Goal: Task Accomplishment & Management: Complete application form

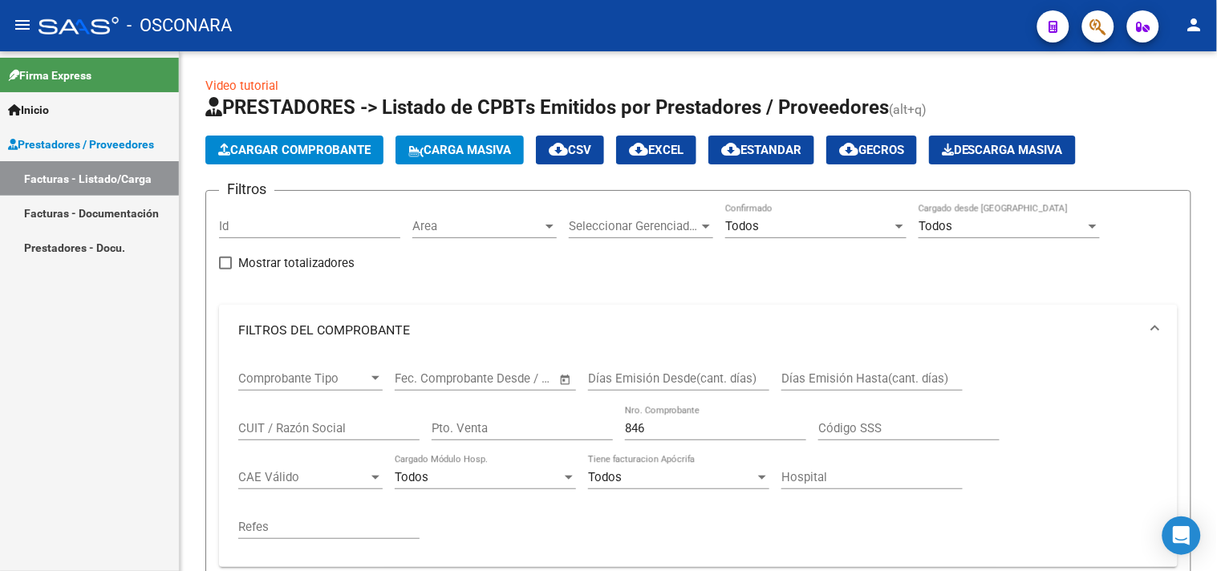
scroll to position [517, 0]
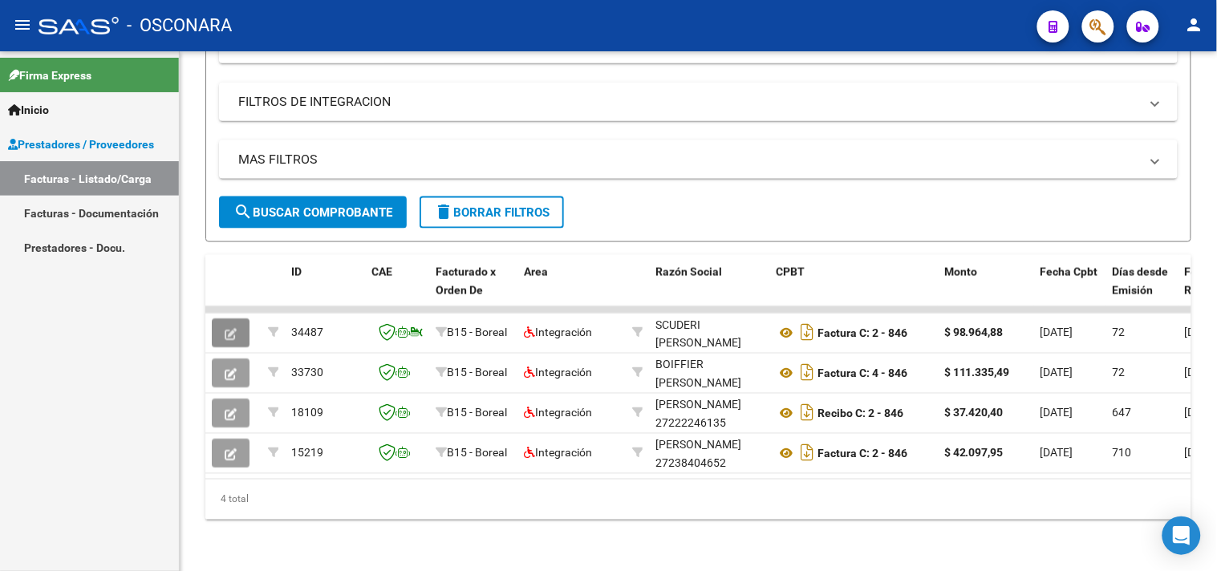
click at [233, 326] on span "button" at bounding box center [231, 333] width 12 height 14
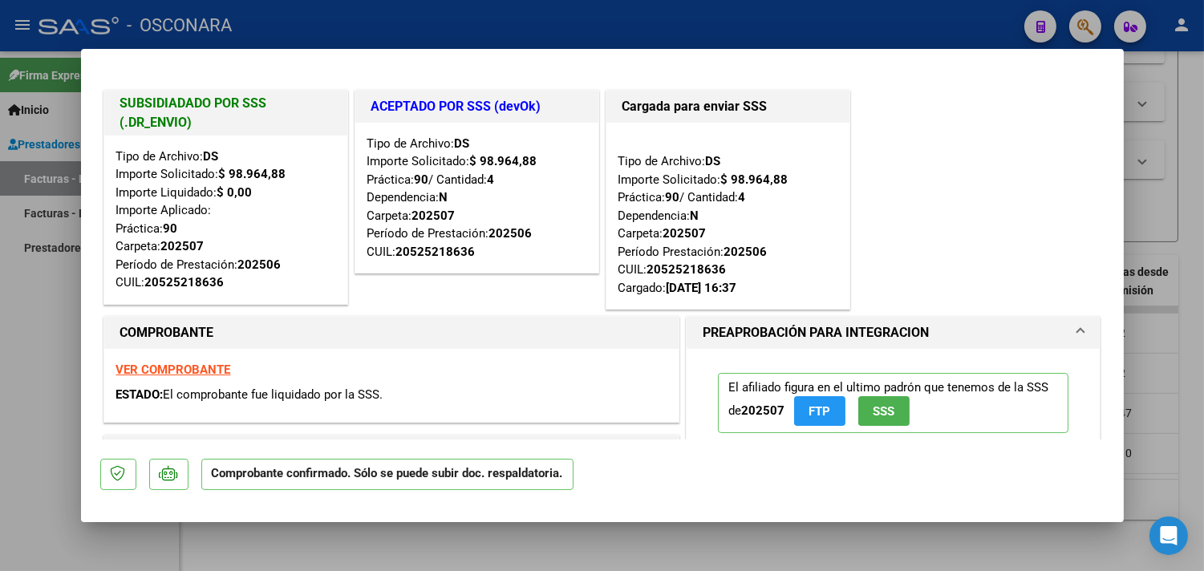
click at [20, 405] on div at bounding box center [602, 285] width 1204 height 571
type input "$ 0,00"
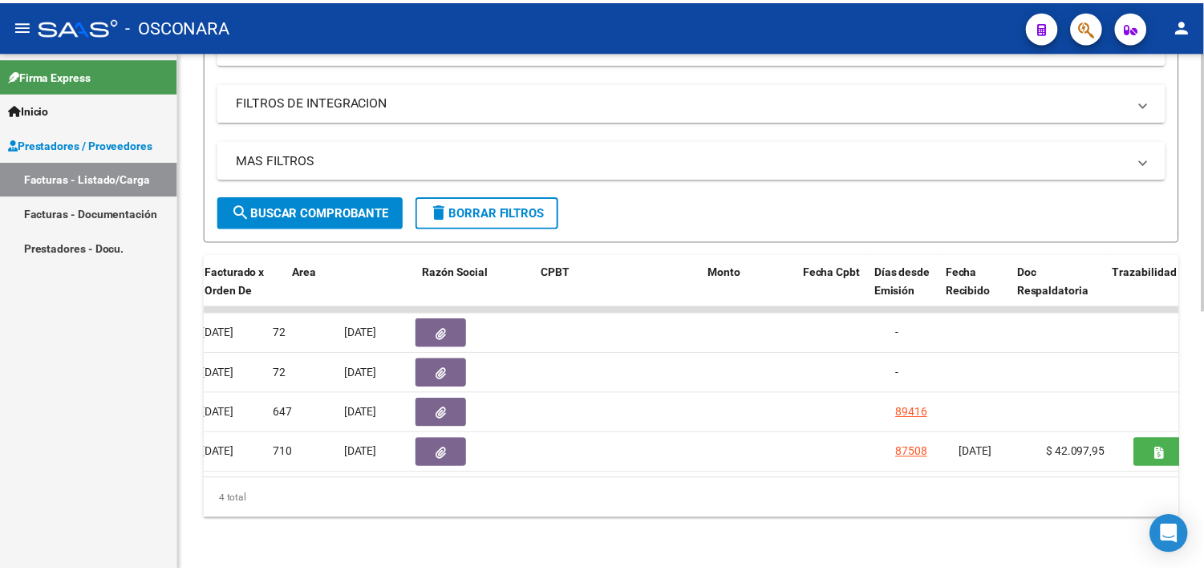
scroll to position [0, 0]
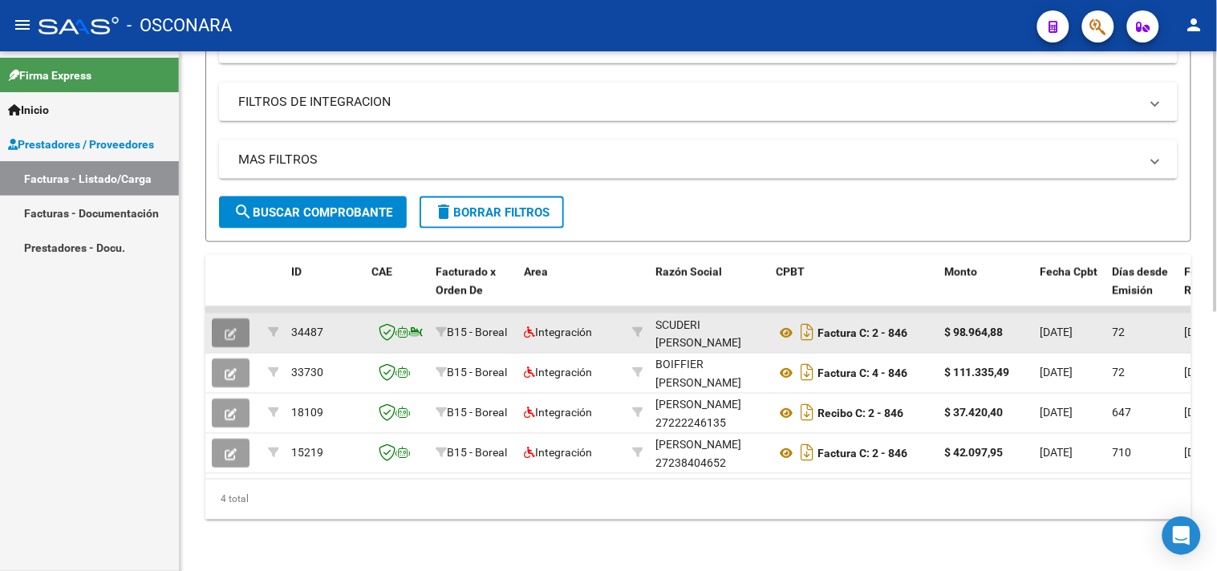
click at [236, 328] on icon "button" at bounding box center [231, 334] width 12 height 12
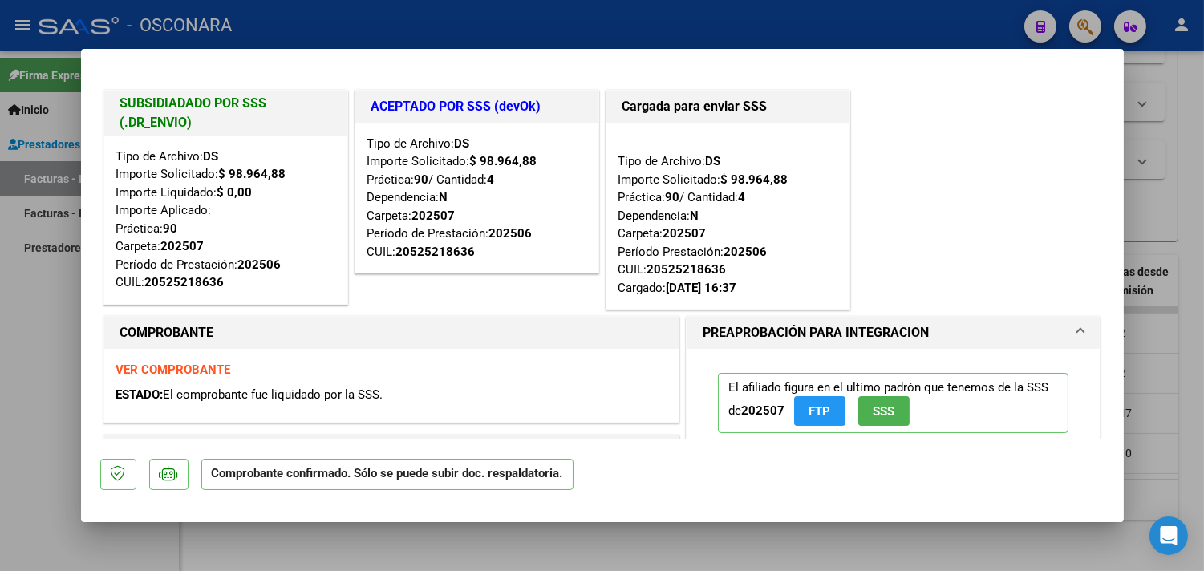
click at [201, 364] on strong "VER COMPROBANTE" at bounding box center [173, 370] width 115 height 14
